Goal: Communication & Community: Answer question/provide support

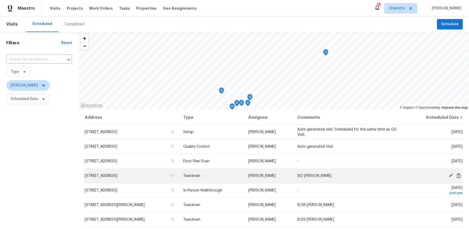
click at [451, 174] on icon at bounding box center [451, 175] width 4 height 4
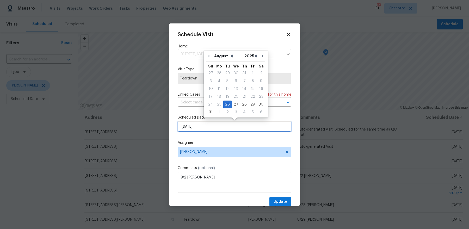
click at [221, 126] on input "[DATE]" at bounding box center [235, 126] width 114 height 10
click at [234, 108] on div "3" at bounding box center [236, 112] width 9 height 8
type input "[DATE]"
select select "8"
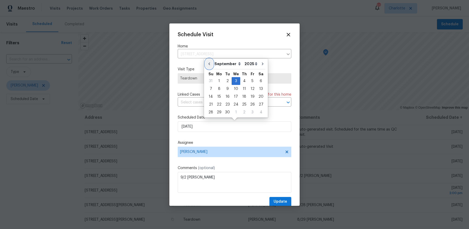
click at [210, 65] on icon "Go to previous month" at bounding box center [209, 64] width 4 height 4
type input "[DATE]"
select select "7"
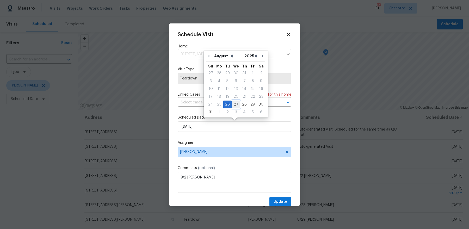
click at [234, 104] on div "27" at bounding box center [236, 104] width 9 height 7
type input "[DATE]"
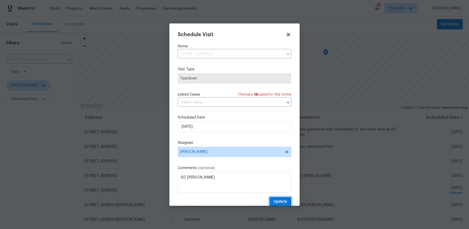
click at [279, 199] on span "Update" at bounding box center [280, 201] width 14 height 7
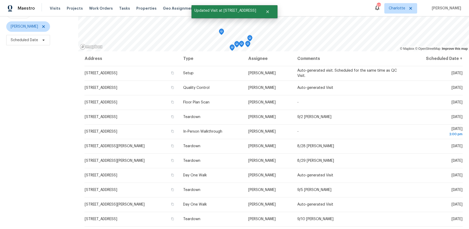
scroll to position [61, 0]
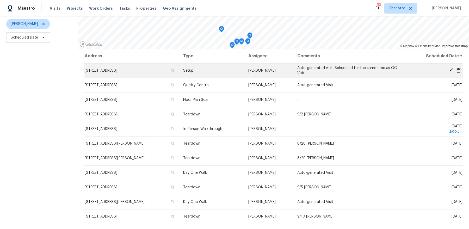
click at [117, 73] on td "[STREET_ADDRESS]" at bounding box center [131, 70] width 95 height 15
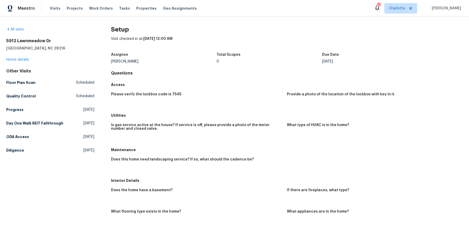
click at [22, 62] on div "[STREET_ADDRESS][PERSON_NAME] Home details" at bounding box center [50, 50] width 88 height 24
click at [22, 60] on link "Home details" at bounding box center [17, 60] width 23 height 4
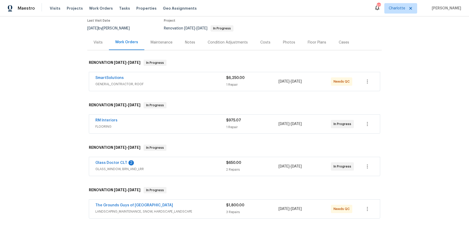
scroll to position [61, 0]
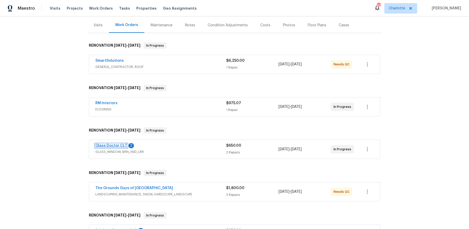
click at [112, 145] on link "Glass Doctor CLT" at bounding box center [111, 146] width 32 height 4
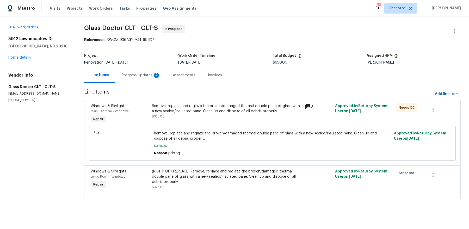
click at [138, 76] on div "Progress Updates 2" at bounding box center [141, 75] width 39 height 5
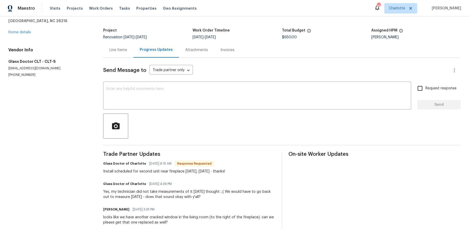
scroll to position [27, 0]
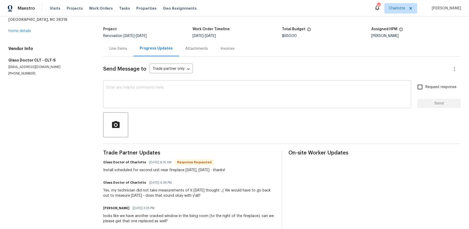
click at [185, 106] on div "x ​" at bounding box center [257, 95] width 308 height 27
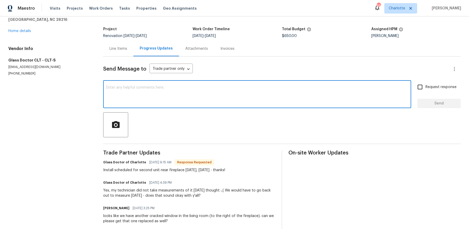
click at [184, 104] on textarea at bounding box center [257, 95] width 302 height 18
type textarea "thanks"
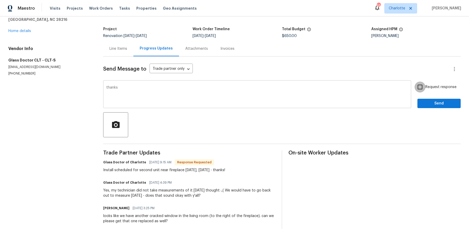
click at [414, 82] on input "Request response" at bounding box center [419, 87] width 11 height 11
checkbox input "true"
click at [417, 99] on button "Send" at bounding box center [438, 104] width 43 height 10
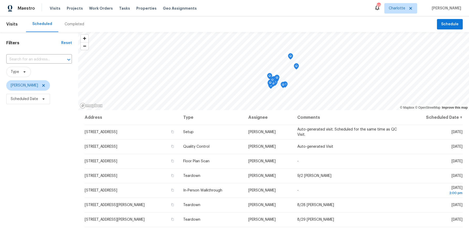
click at [291, 32] on div at bounding box center [273, 32] width 391 height 0
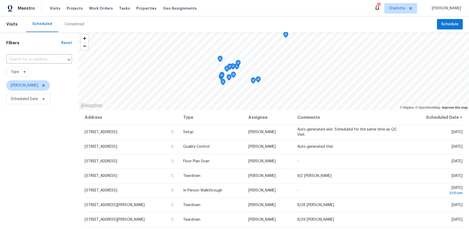
click at [253, 82] on icon "Map marker" at bounding box center [253, 81] width 5 height 6
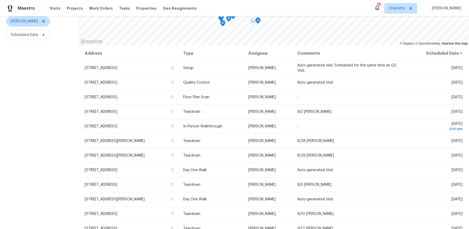
click at [257, 21] on icon "Map marker" at bounding box center [258, 21] width 5 height 6
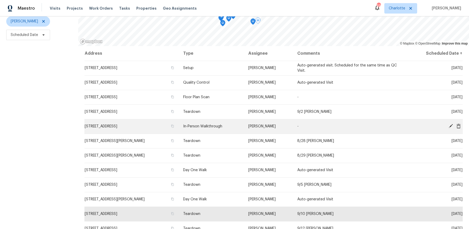
scroll to position [113, 0]
